Goal: Task Accomplishment & Management: Complete application form

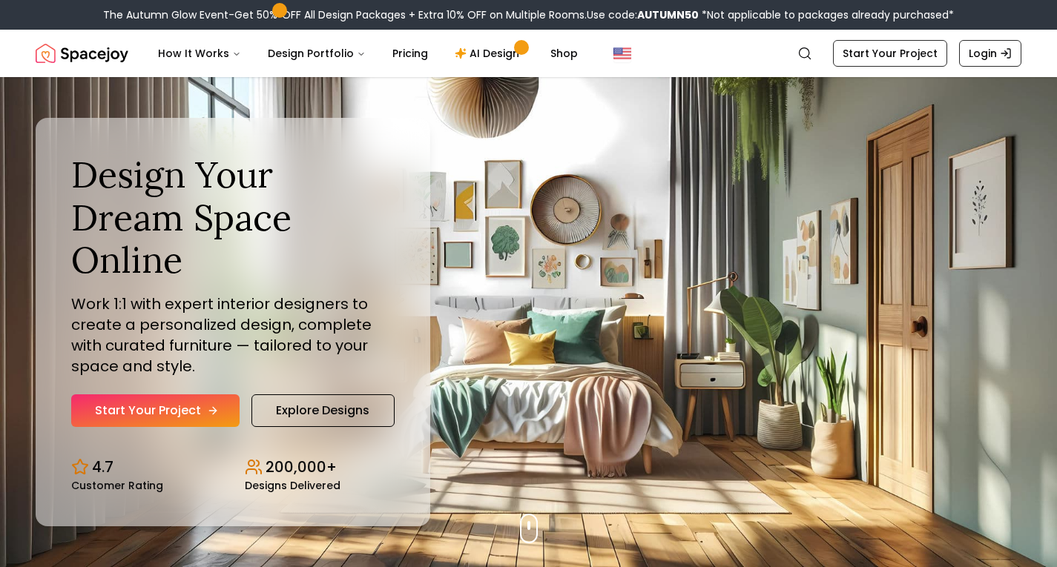
click at [154, 396] on link "Start Your Project" at bounding box center [155, 411] width 168 height 33
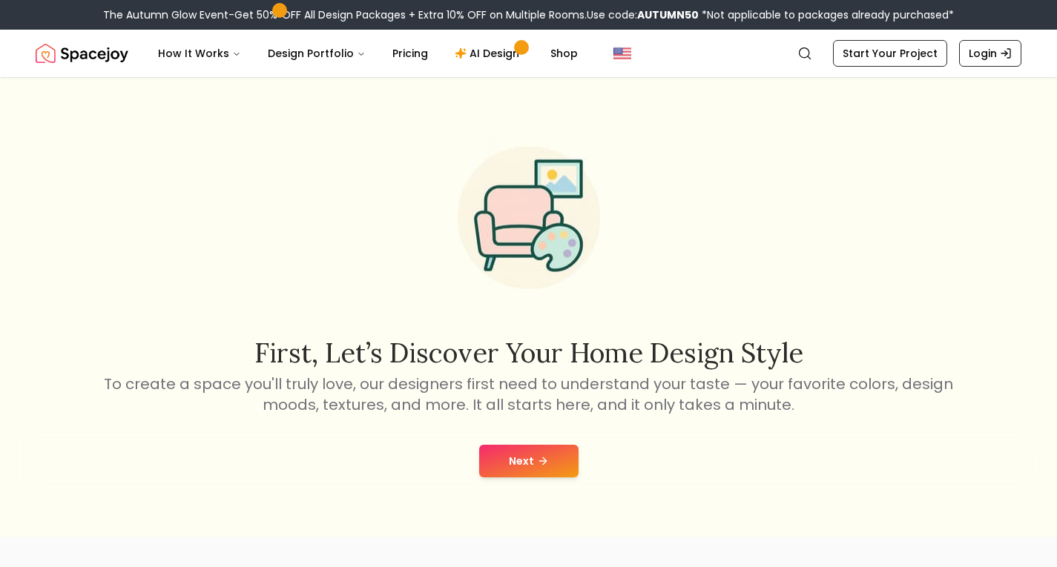
click at [559, 469] on button "Next" at bounding box center [528, 461] width 99 height 33
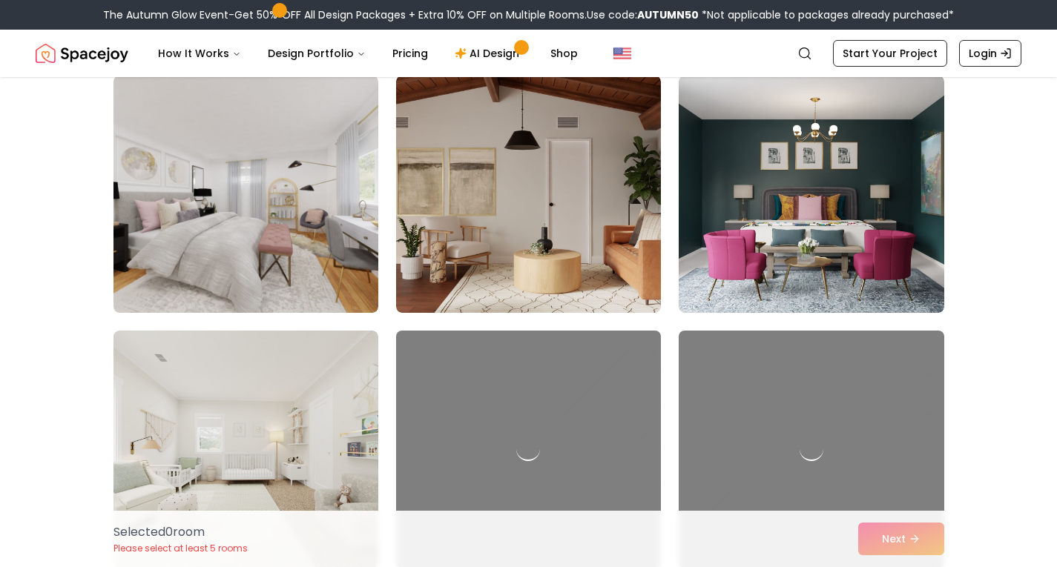
scroll to position [668, 0]
